Goal: Check status: Check status

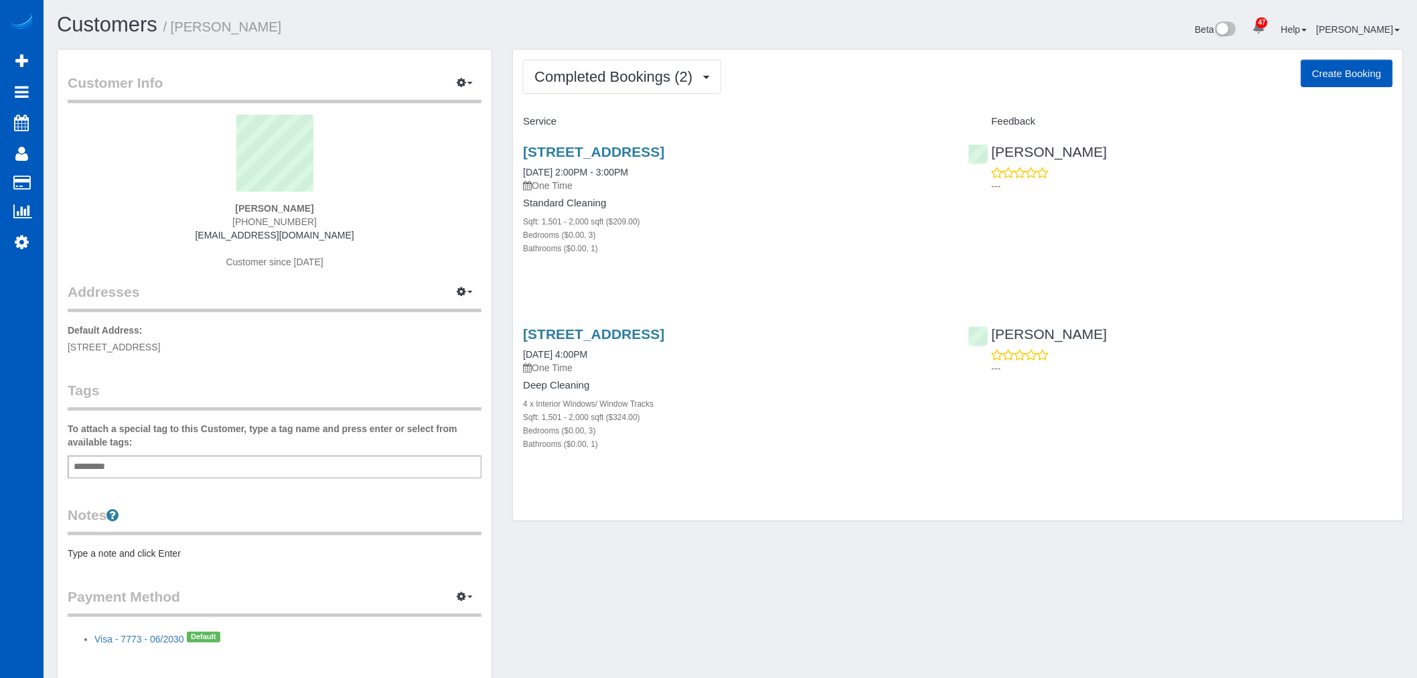
click at [603, 56] on div "Completed Bookings (2) Completed Bookings (2) Upcoming Bookings (1) Cancelled B…" at bounding box center [958, 285] width 890 height 471
click at [597, 89] on button "Completed Bookings (2)" at bounding box center [622, 77] width 198 height 34
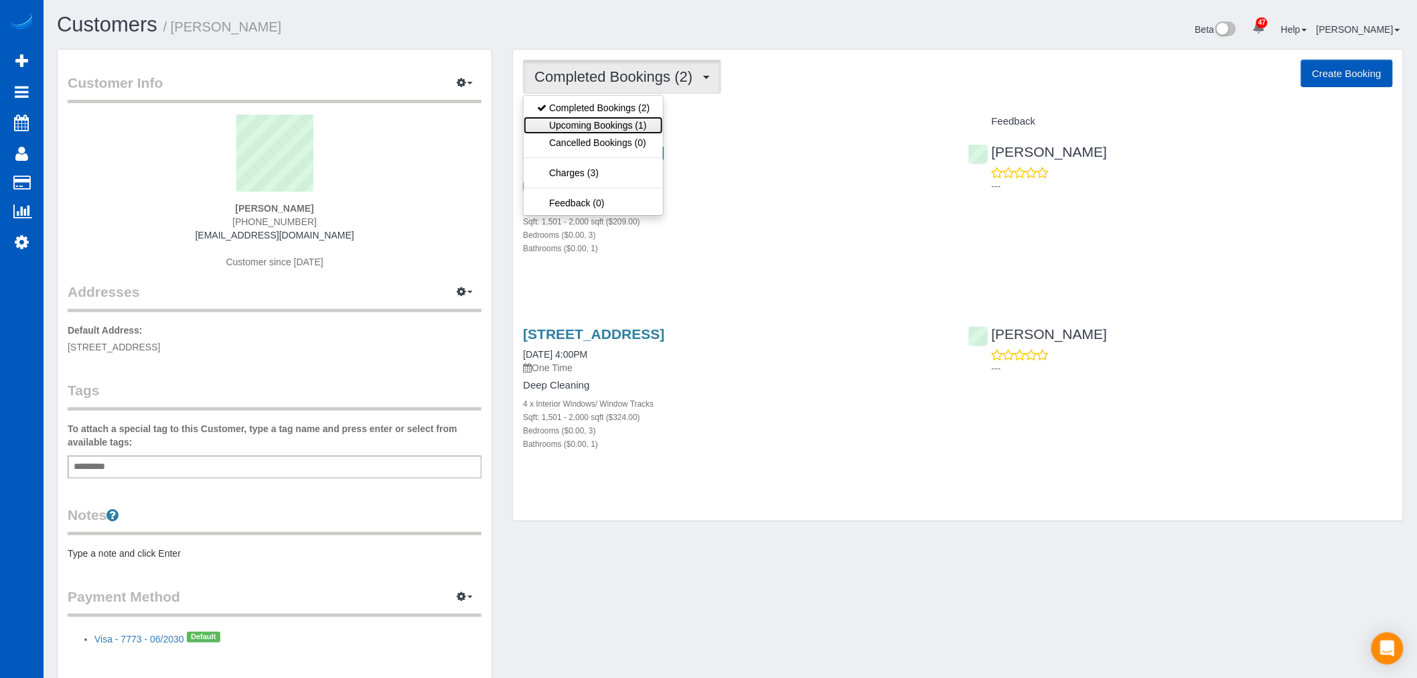
click at [597, 129] on link "Upcoming Bookings (1)" at bounding box center [593, 125] width 139 height 17
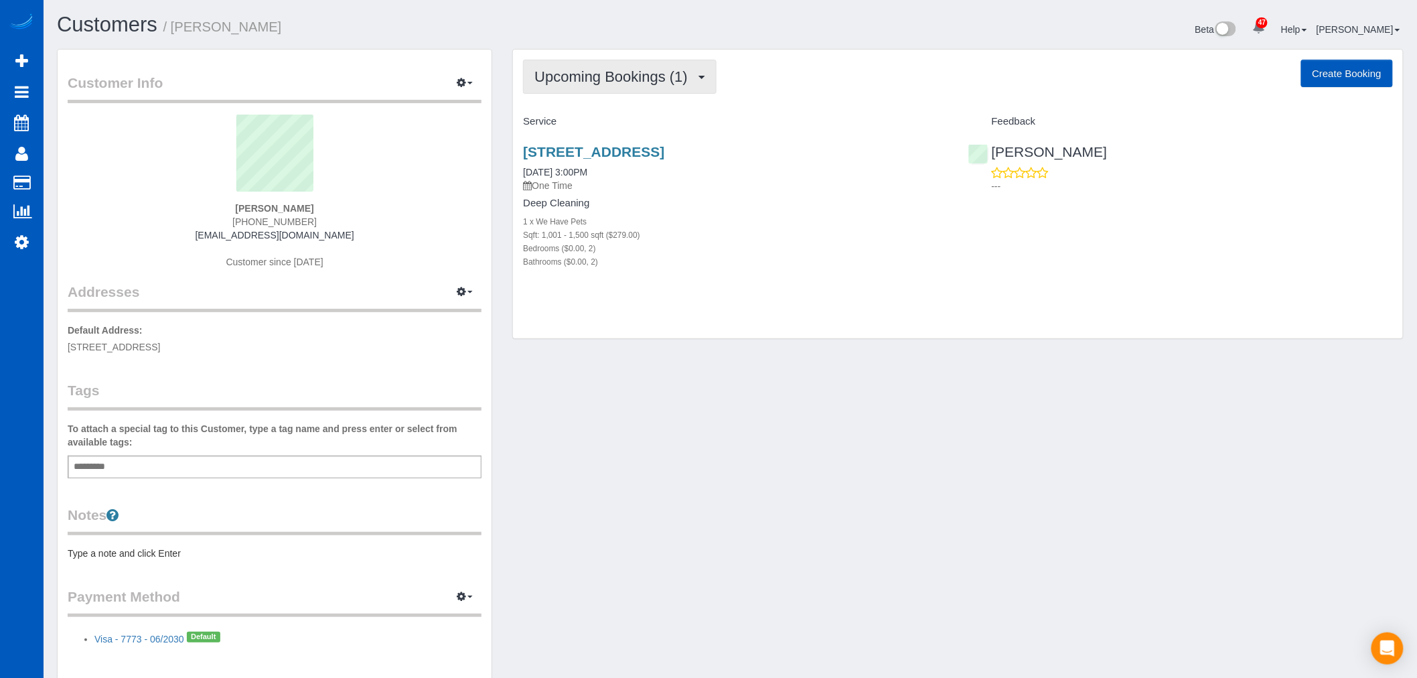
click at [617, 78] on span "Upcoming Bookings (1)" at bounding box center [614, 76] width 160 height 17
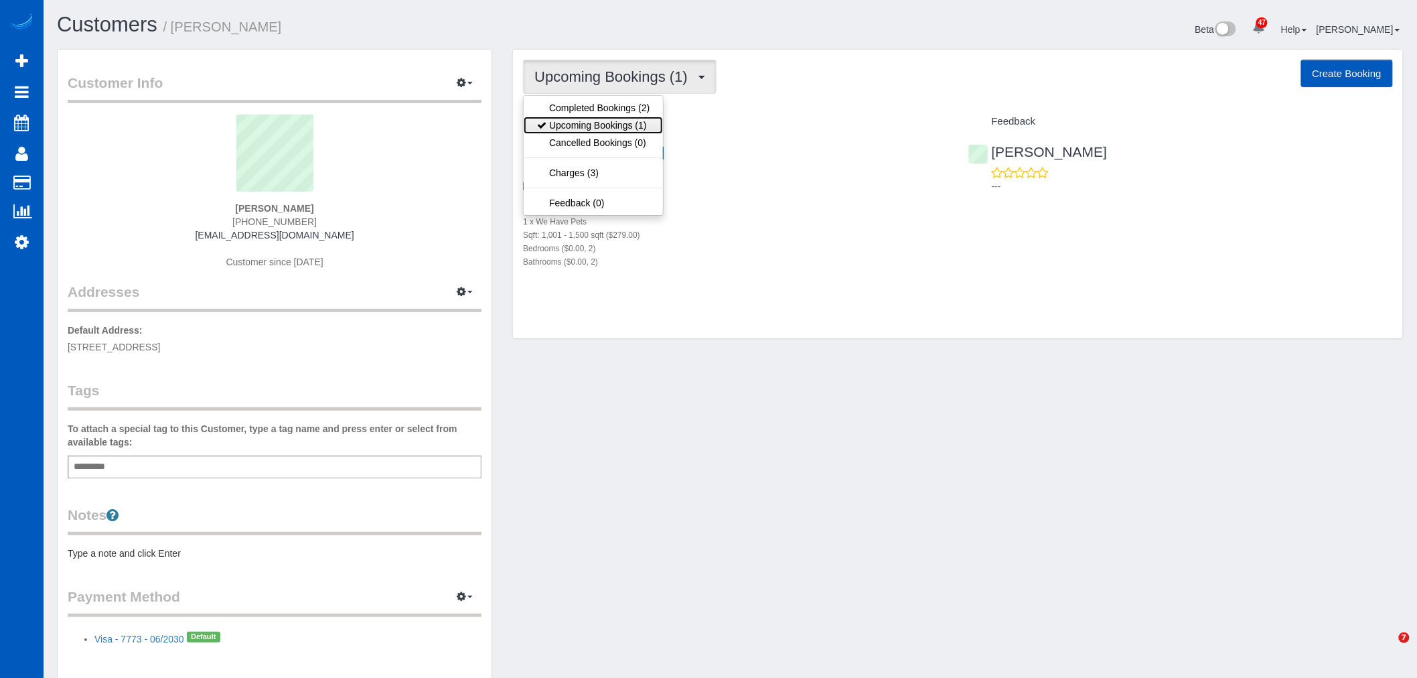
click at [609, 128] on link "Upcoming Bookings (1)" at bounding box center [593, 125] width 139 height 17
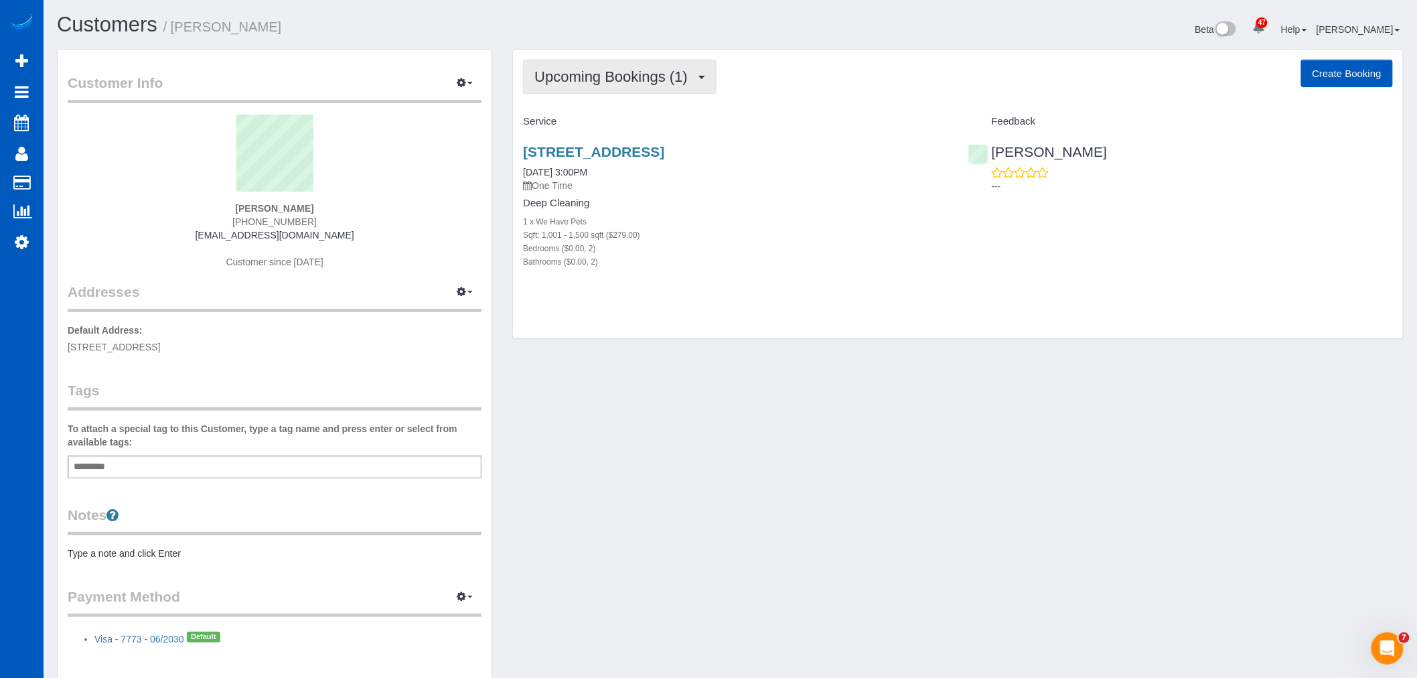
drag, startPoint x: 613, startPoint y: 74, endPoint x: 603, endPoint y: 108, distance: 34.8
click at [613, 74] on span "Upcoming Bookings (1)" at bounding box center [614, 76] width 160 height 17
click at [599, 123] on link "Upcoming Bookings (1)" at bounding box center [593, 125] width 139 height 17
click at [607, 77] on span "Upcoming Bookings (1)" at bounding box center [614, 76] width 160 height 17
click at [597, 117] on link "Completed Bookings (2)" at bounding box center [593, 107] width 139 height 17
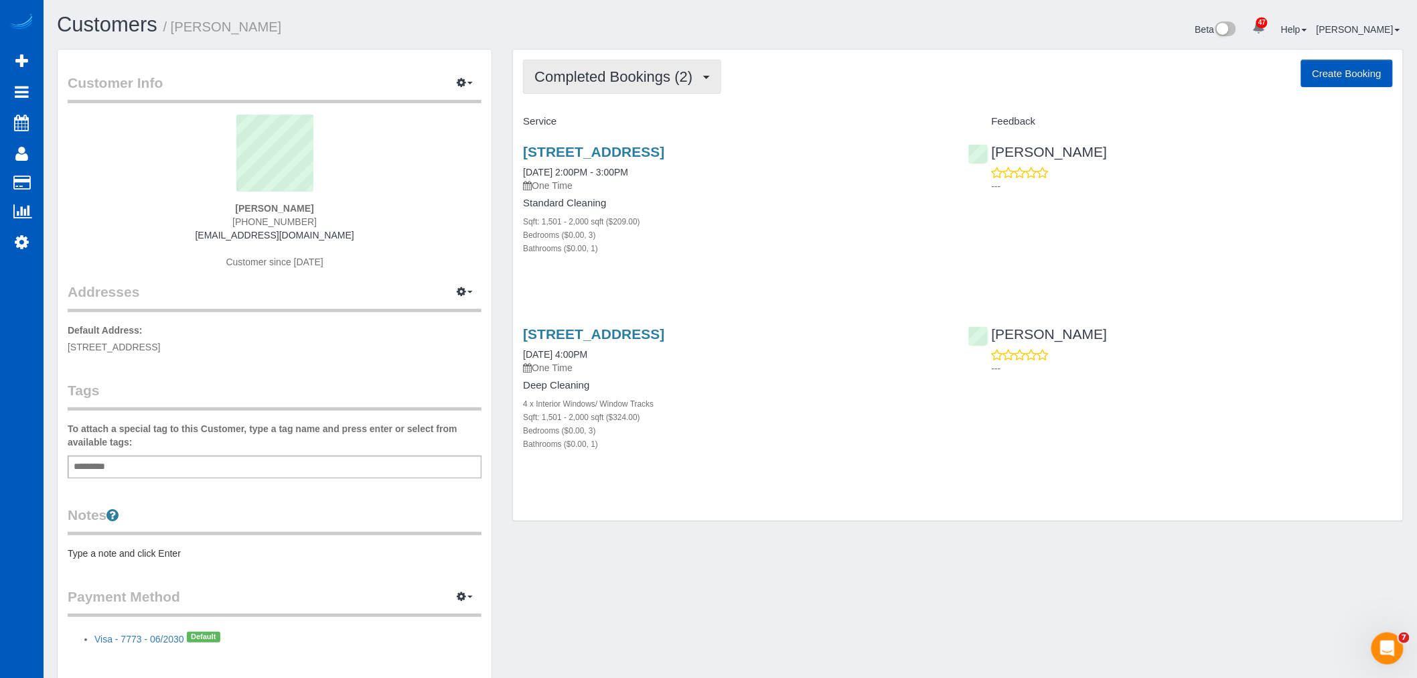
click at [601, 88] on button "Completed Bookings (2)" at bounding box center [622, 77] width 198 height 34
click at [604, 132] on link "Upcoming Bookings (1)" at bounding box center [593, 125] width 139 height 17
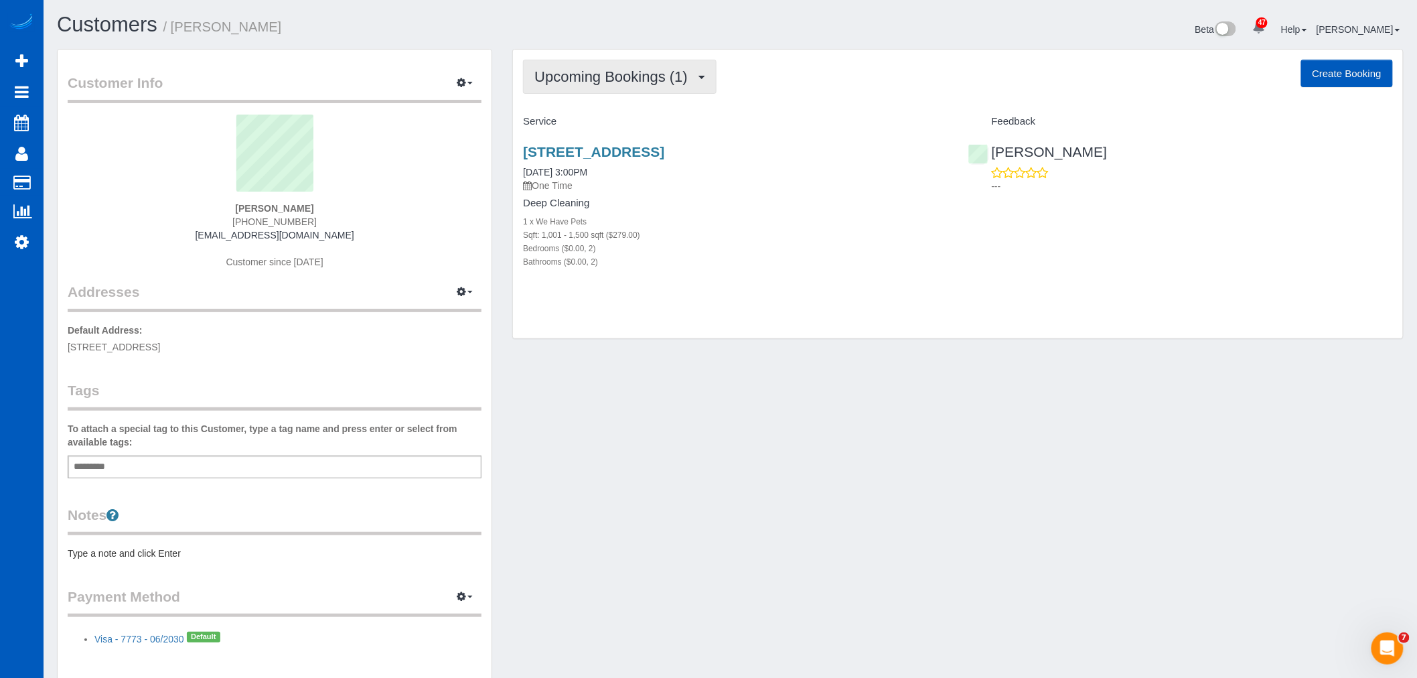
click at [610, 80] on span "Upcoming Bookings (1)" at bounding box center [614, 76] width 160 height 17
click at [607, 129] on link "Upcoming Bookings (1)" at bounding box center [593, 125] width 139 height 17
